Goal: Task Accomplishment & Management: Manage account settings

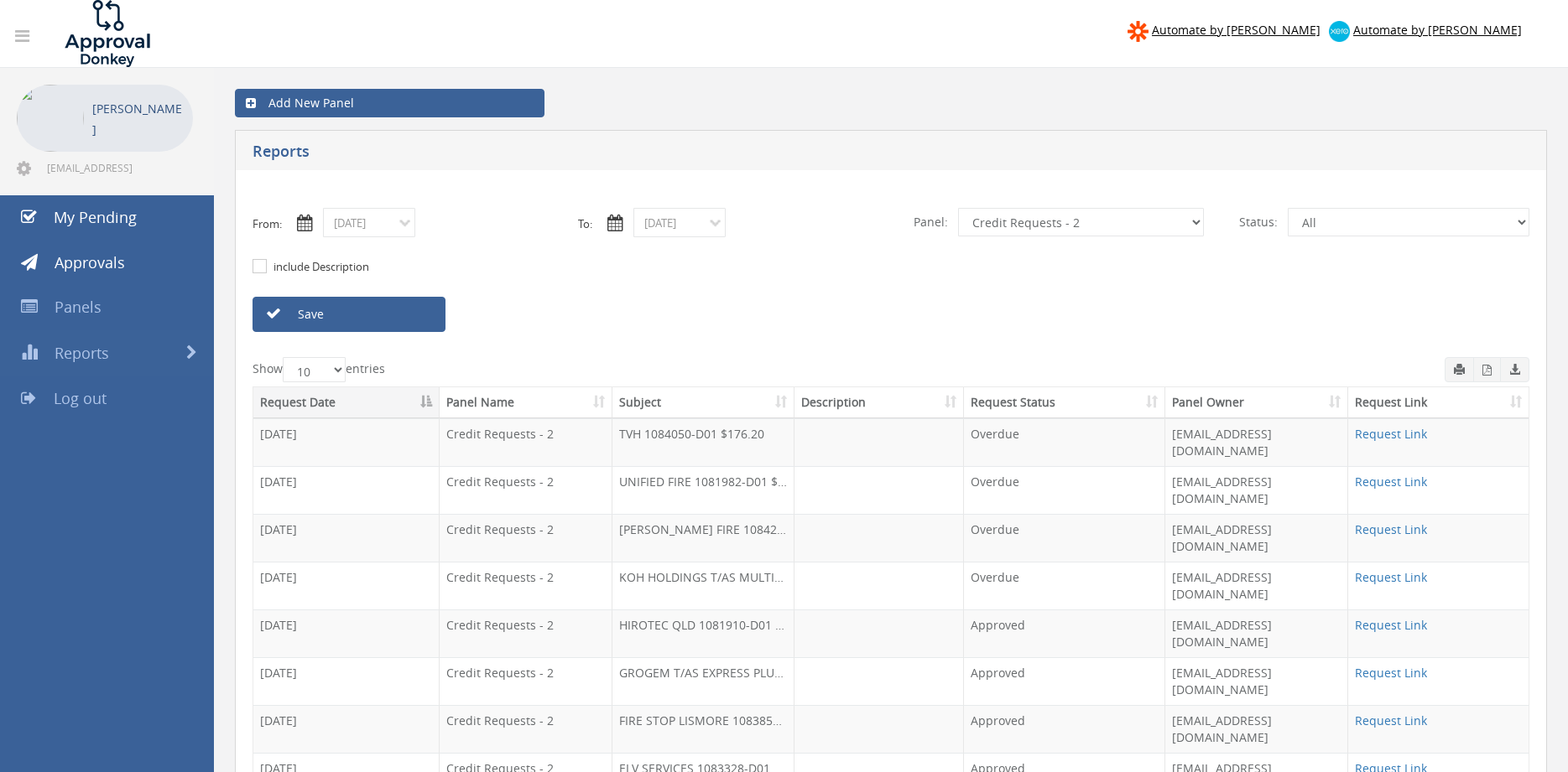
click at [958, 208] on select "All Alarm Credits RG - 3 NZ Utilities Cable and SAI Global NZ Alarms-1 NZ FX Pa…" at bounding box center [1080, 221] width 246 height 29
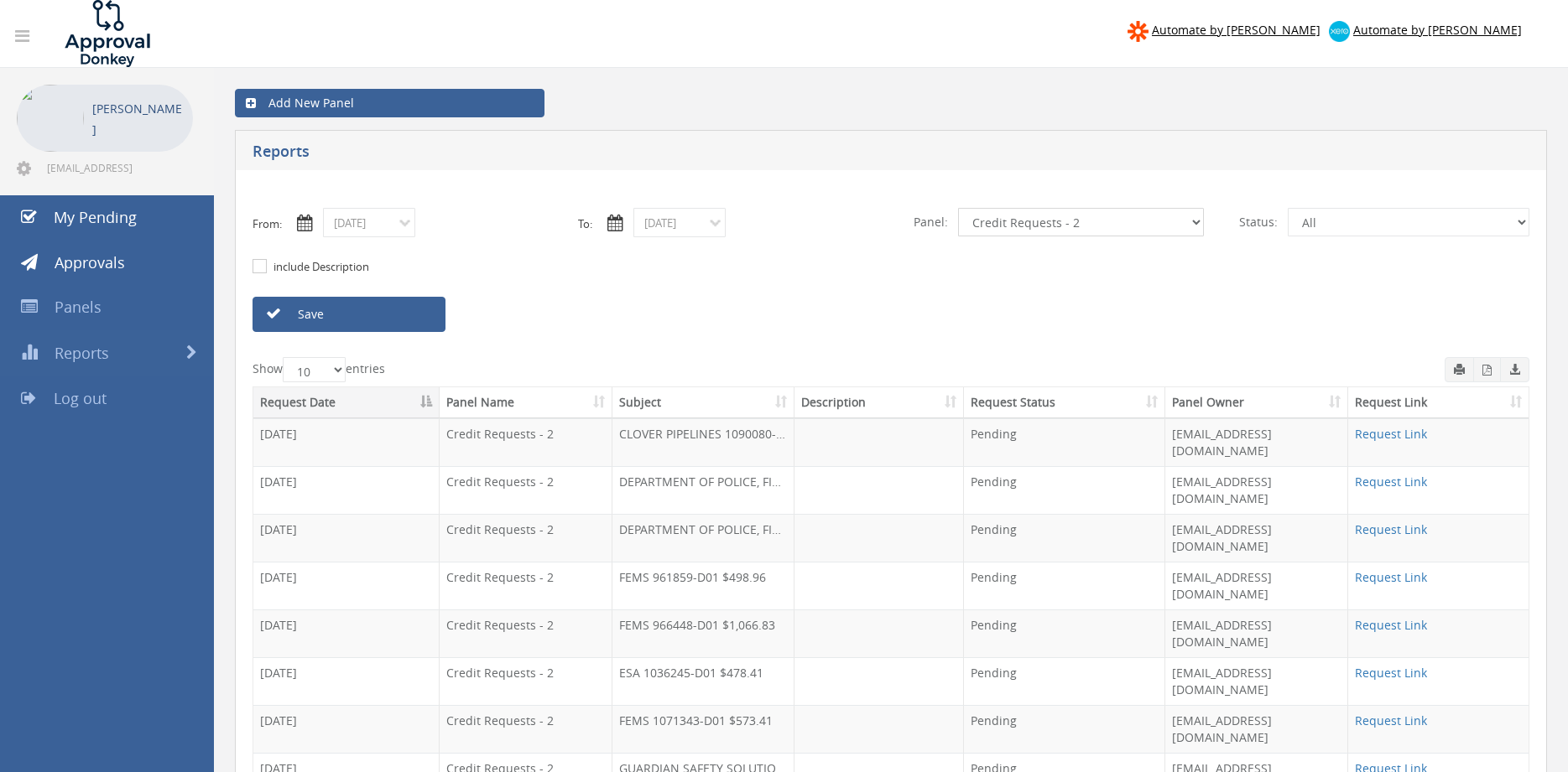
select select "number:13144"
click option "Alarm Credits RG - 3" at bounding box center [0, 0] width 0 height 0
click at [415, 313] on link "Save" at bounding box center [349, 314] width 193 height 35
